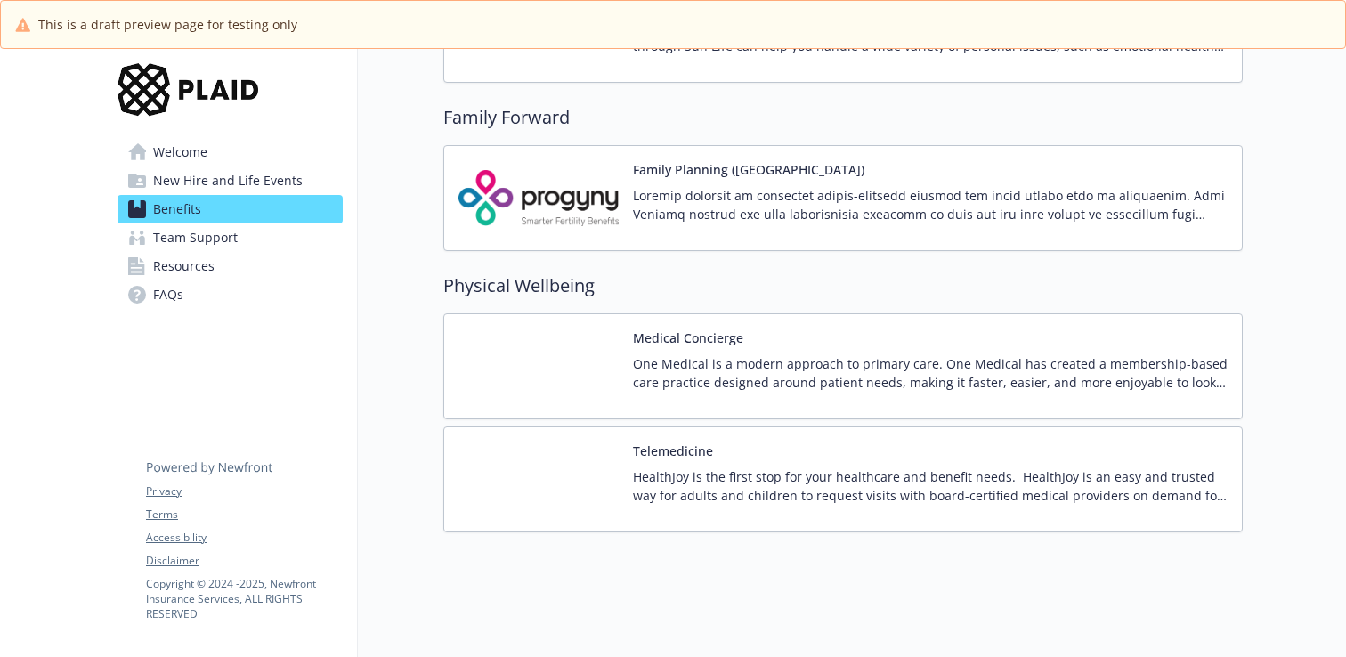
scroll to position [3483, 0]
click at [654, 325] on div "Medical Concierge One Medical is a modern approach to primary care. One Medical…" at bounding box center [843, 366] width 800 height 106
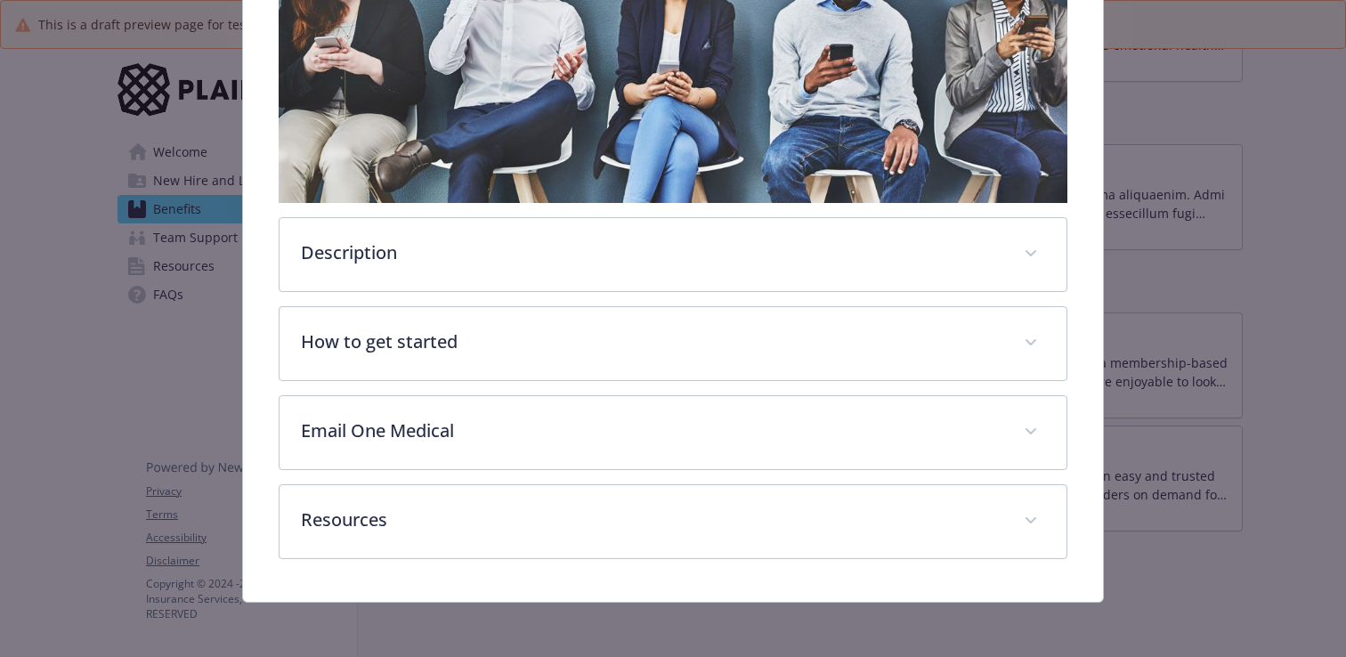
scroll to position [342, 0]
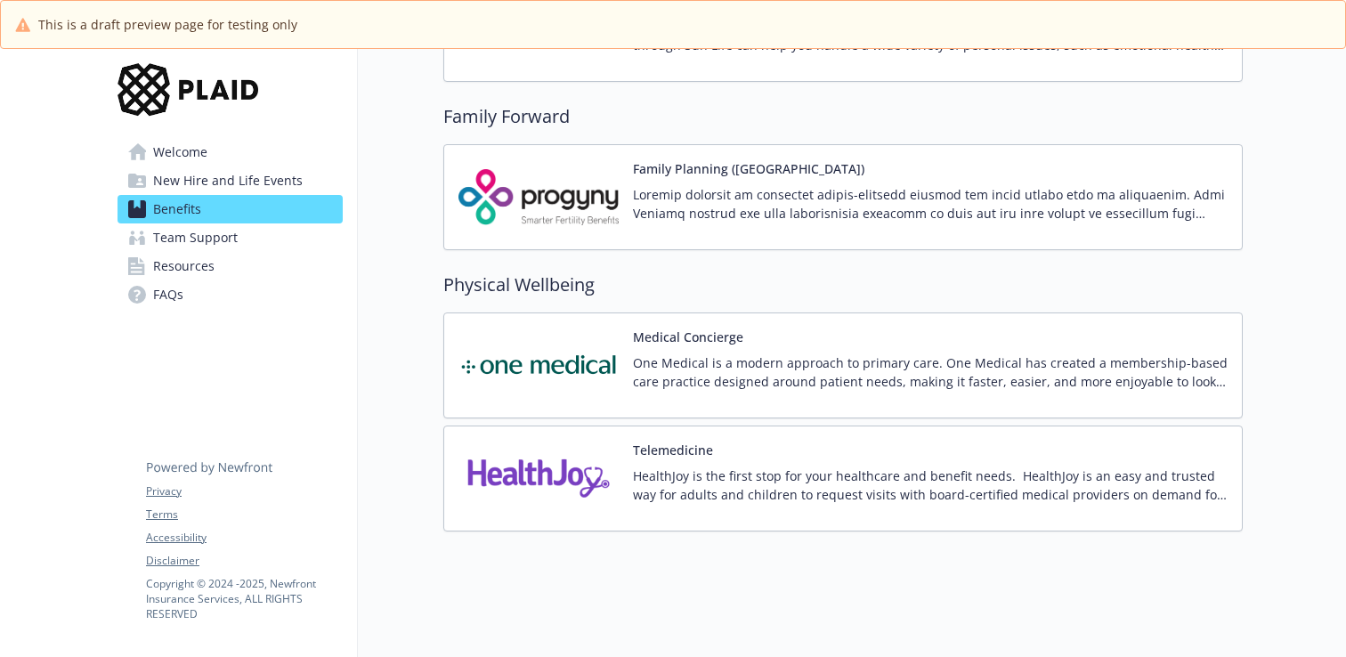
click at [542, 459] on img at bounding box center [539, 479] width 160 height 76
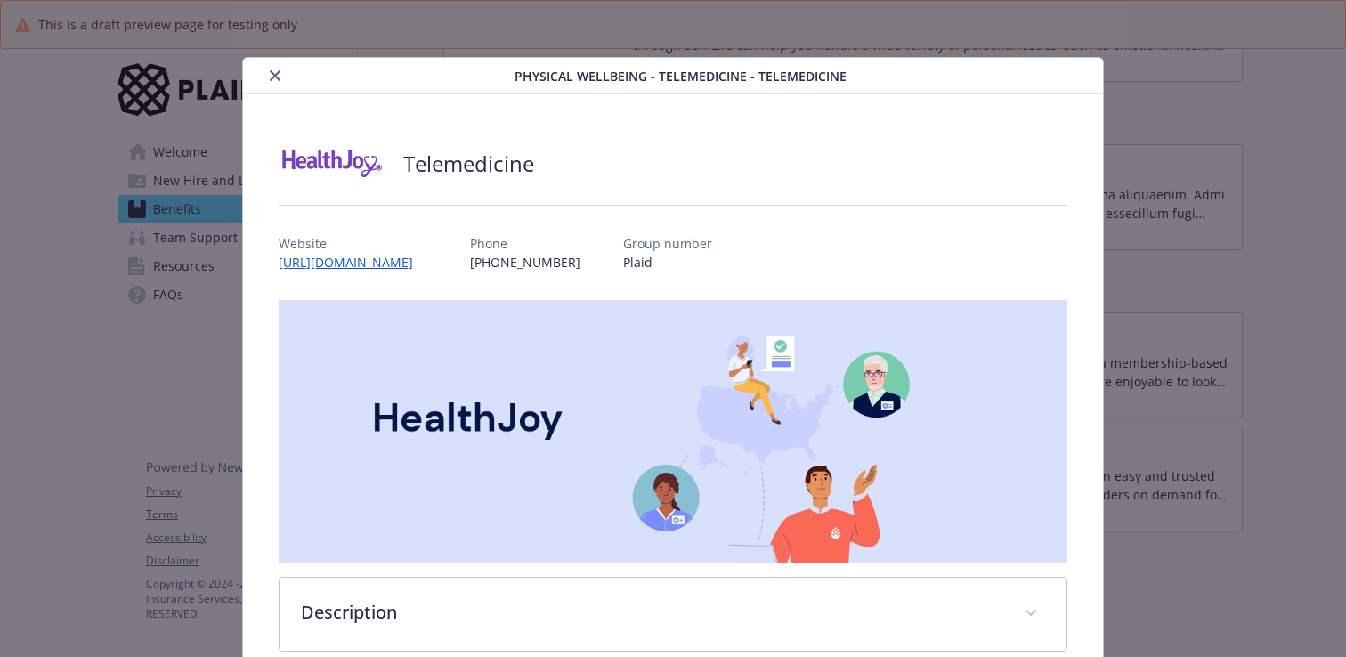
scroll to position [20, 0]
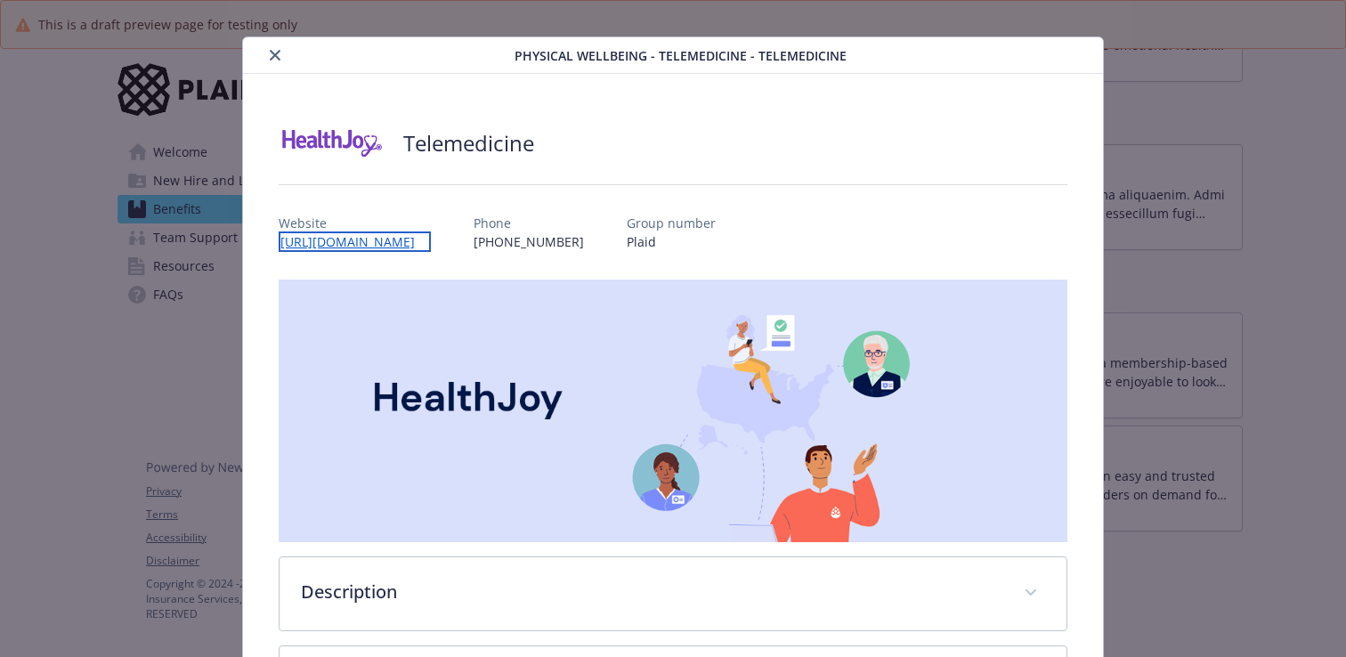
click at [431, 246] on link "[URL][DOMAIN_NAME]" at bounding box center [355, 241] width 152 height 20
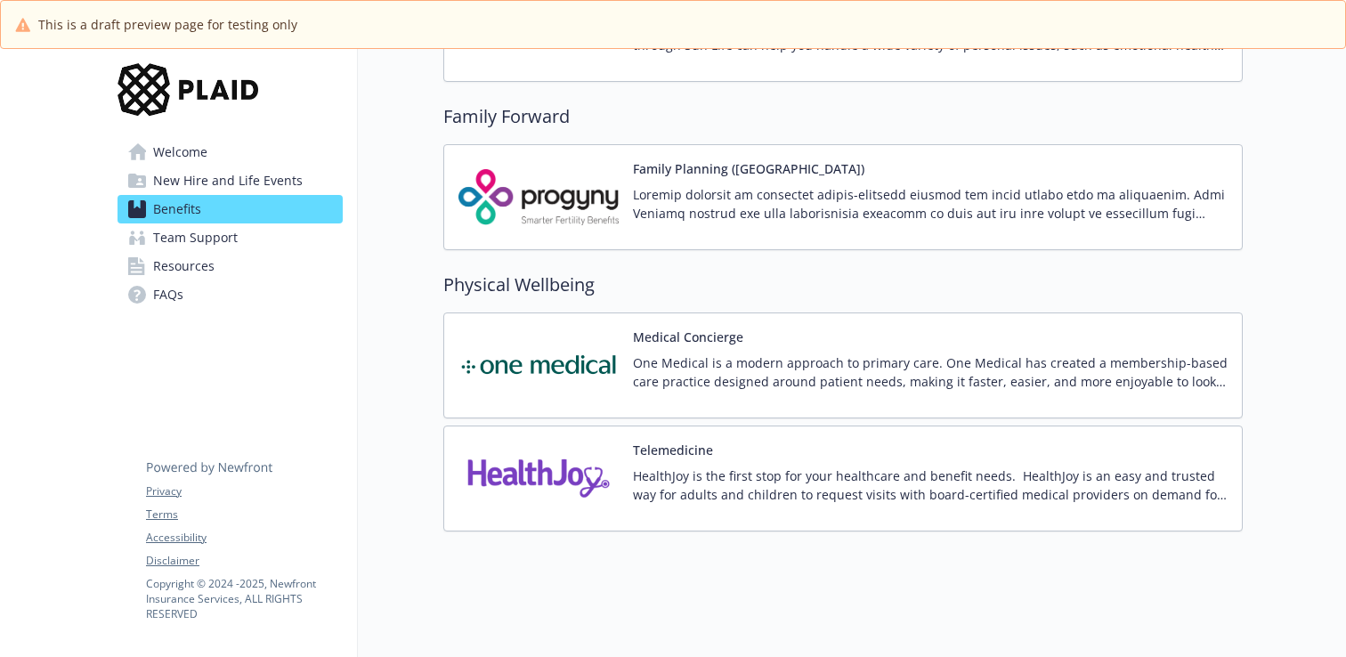
click at [297, 227] on link "Team Support" at bounding box center [230, 237] width 225 height 28
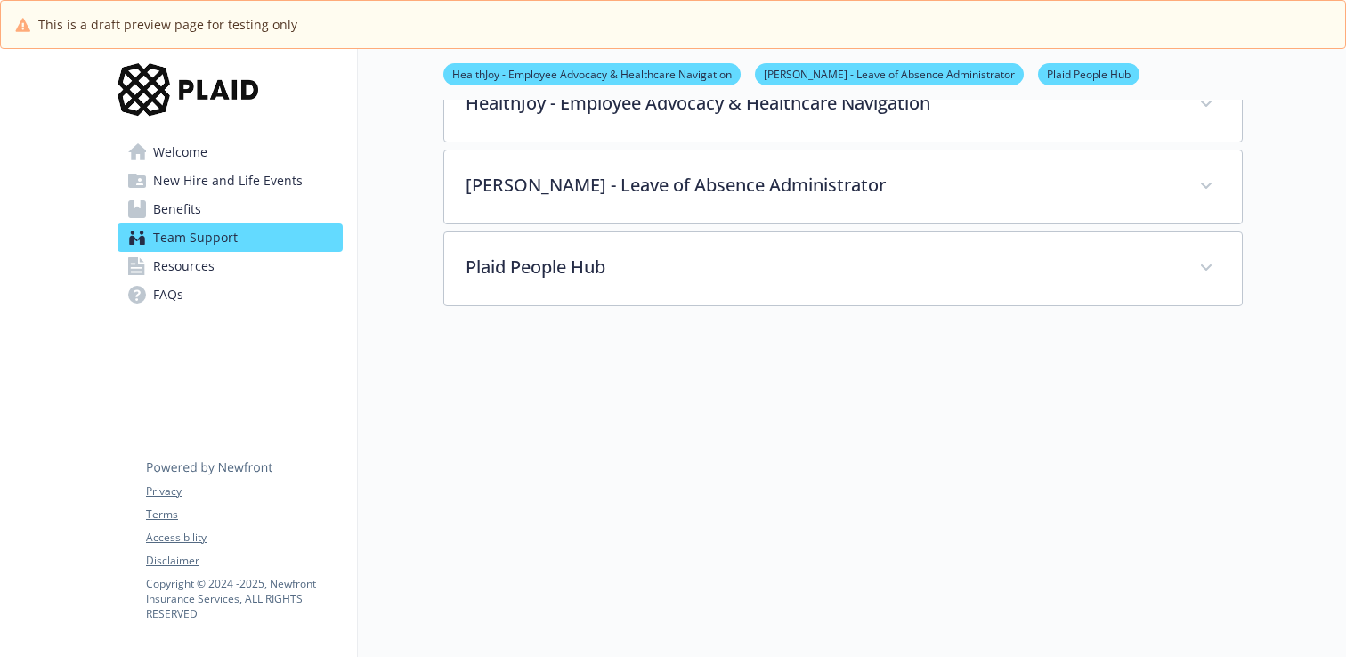
click at [279, 255] on link "Resources" at bounding box center [230, 266] width 225 height 28
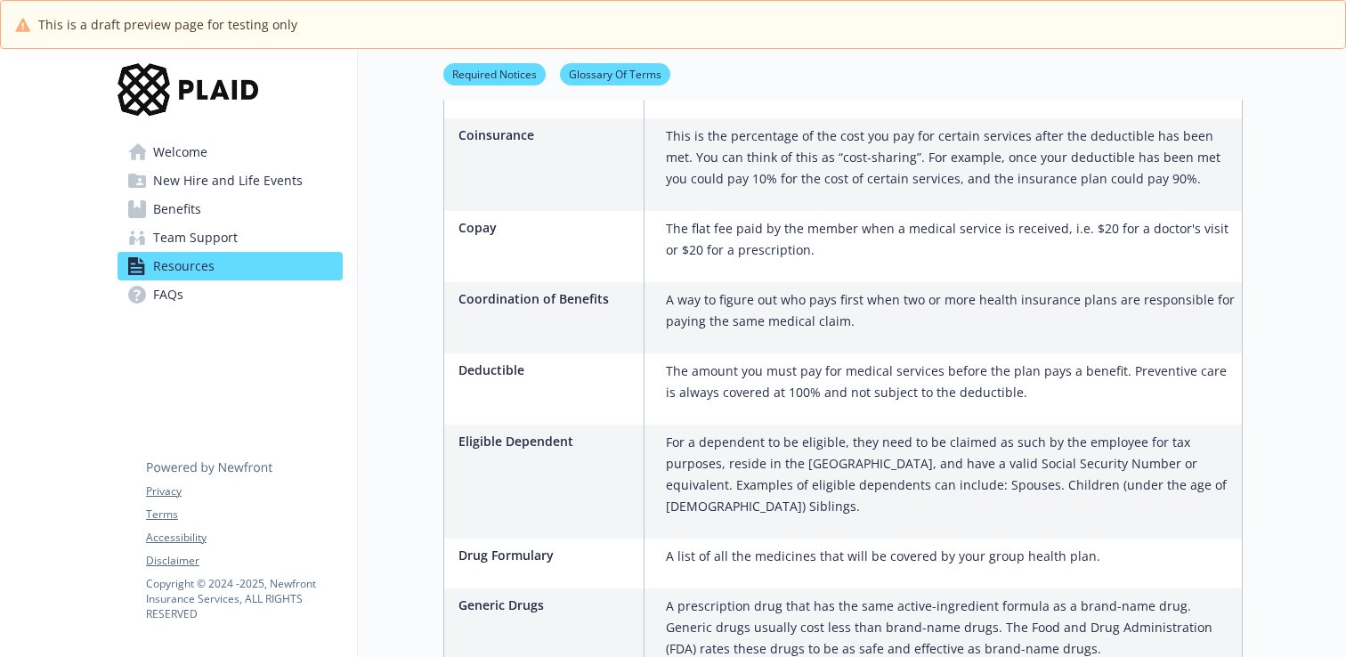
click at [276, 156] on link "Welcome" at bounding box center [230, 152] width 225 height 28
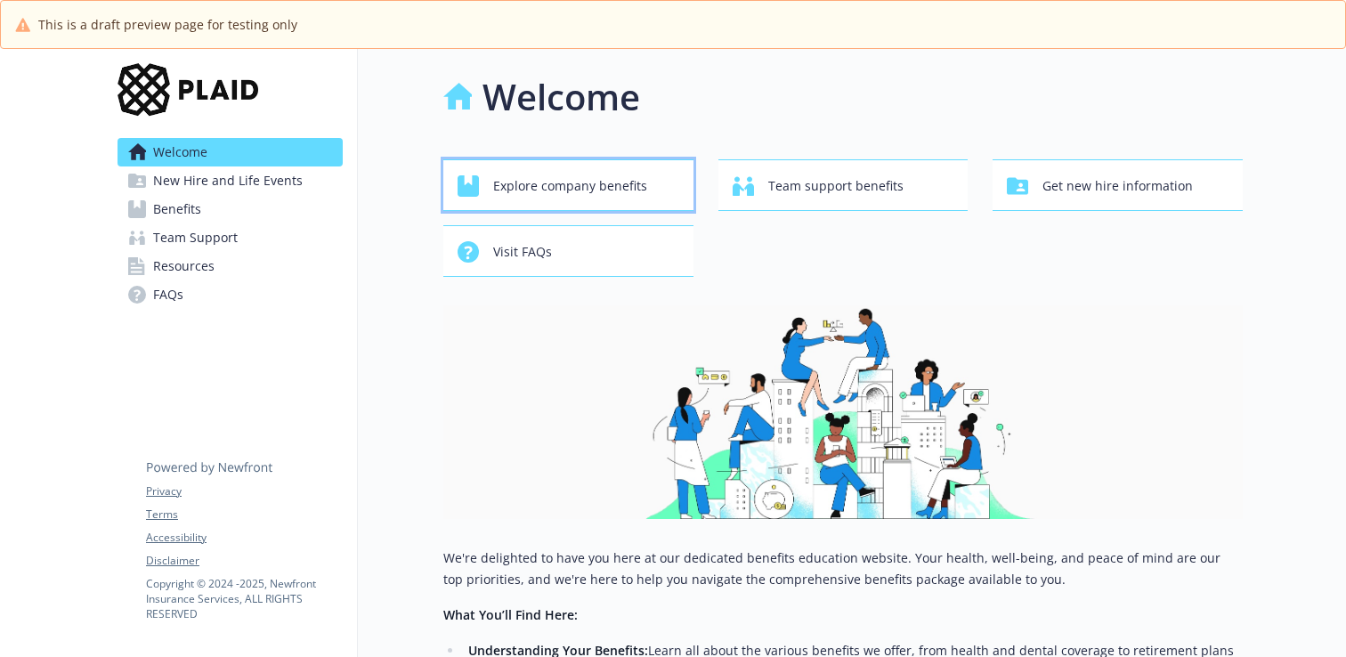
click at [541, 199] on span "Explore company benefits" at bounding box center [570, 186] width 154 height 34
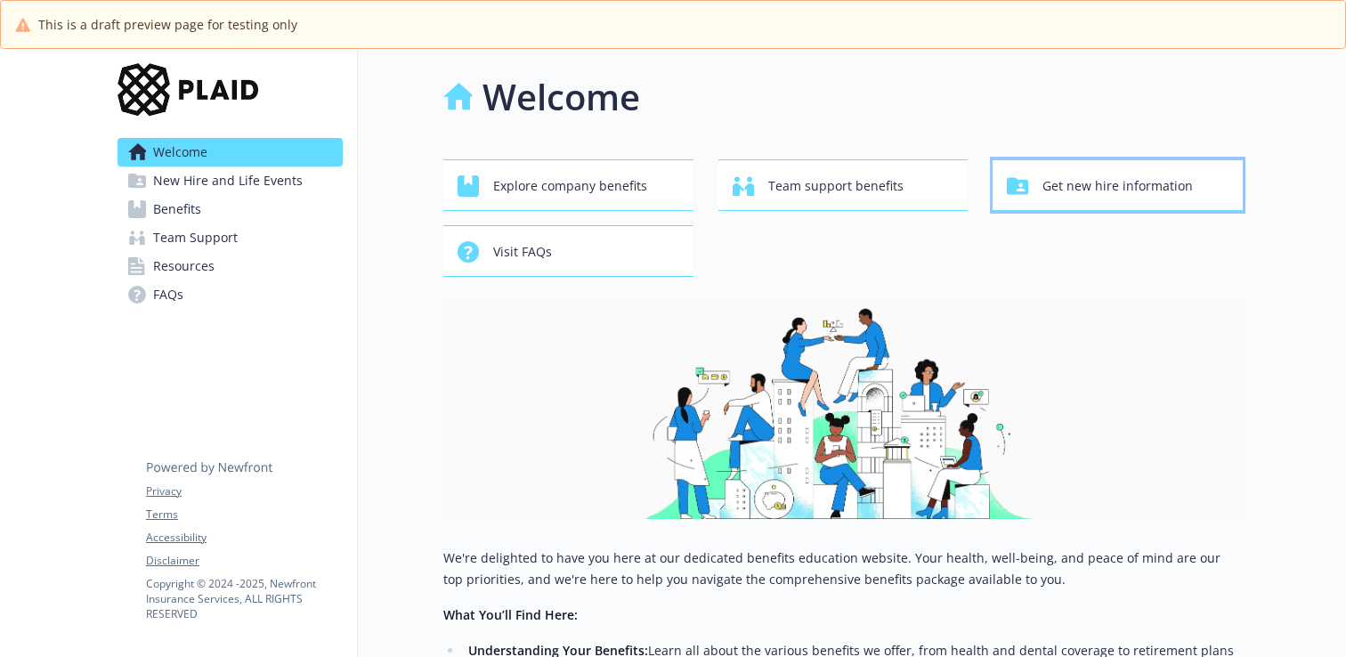
click at [1044, 183] on span "Get new hire information" at bounding box center [1118, 186] width 150 height 34
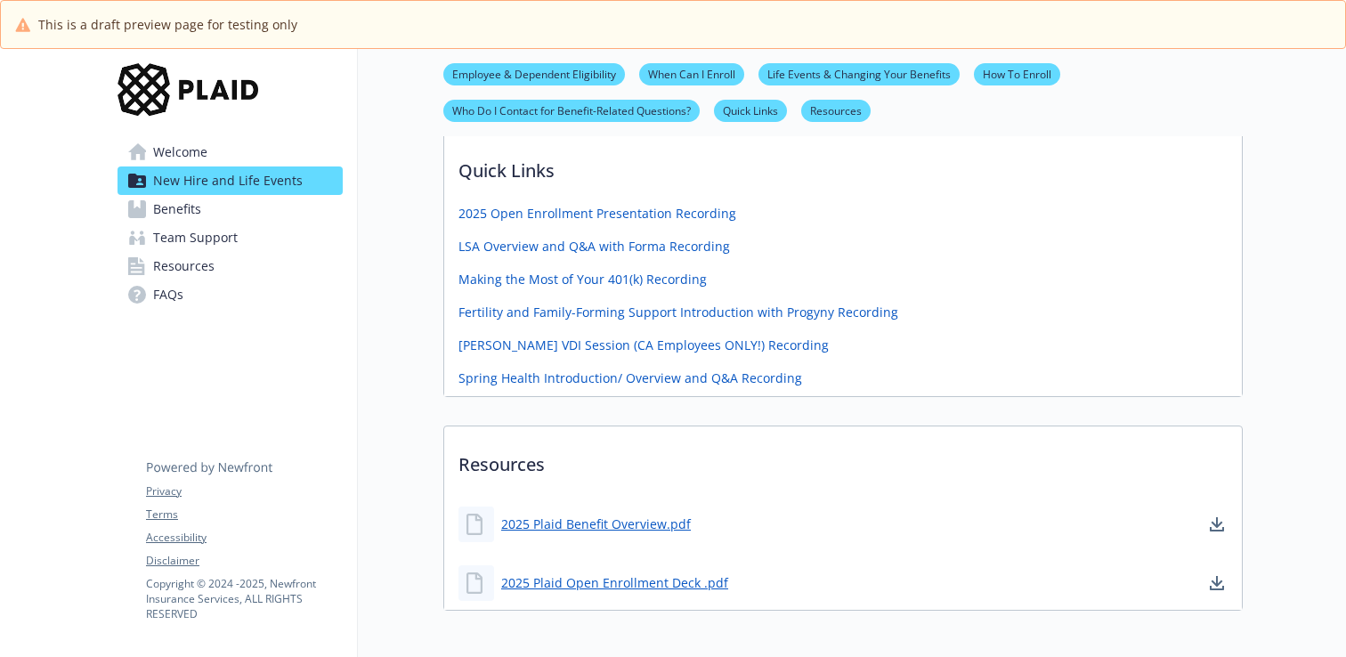
scroll to position [857, 0]
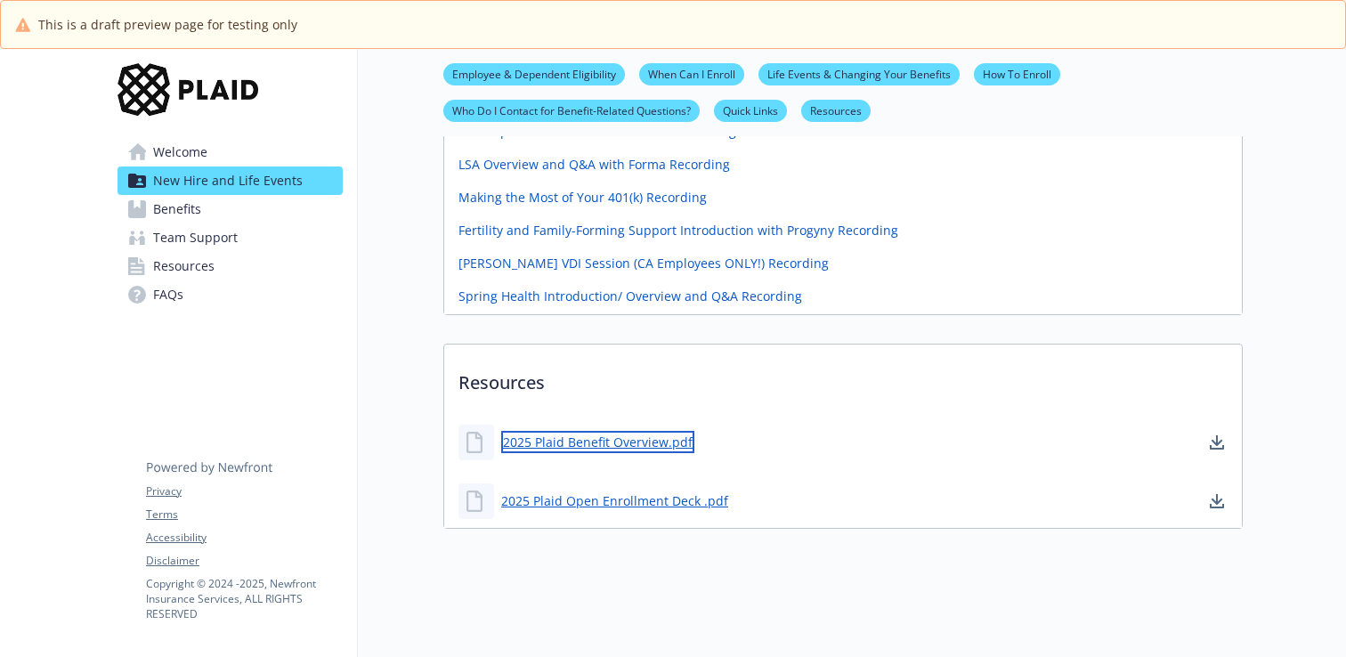
click at [654, 443] on link "2025 Plaid Benefit Overview.pdf" at bounding box center [597, 442] width 193 height 22
